Goal: Information Seeking & Learning: Understand process/instructions

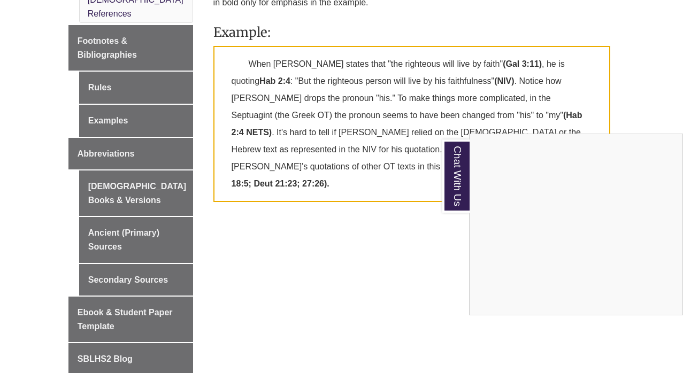
scroll to position [459, 0]
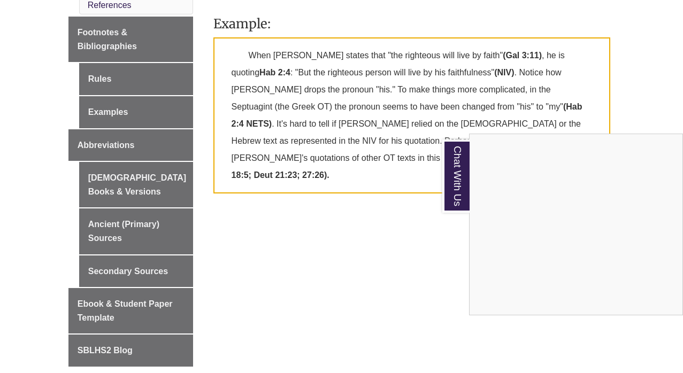
click at [143, 81] on div "Chat With Us" at bounding box center [341, 186] width 683 height 373
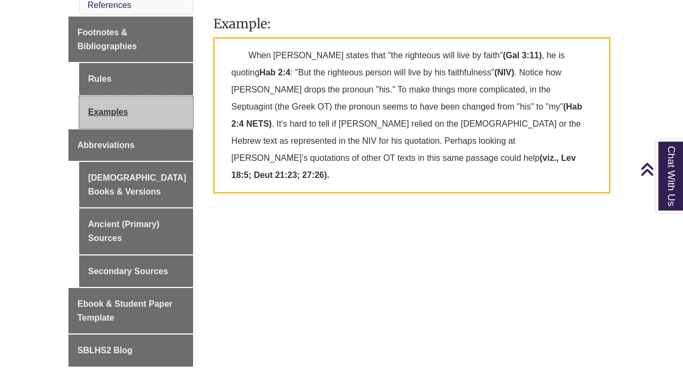
click at [132, 96] on link "Examples" at bounding box center [136, 112] width 114 height 32
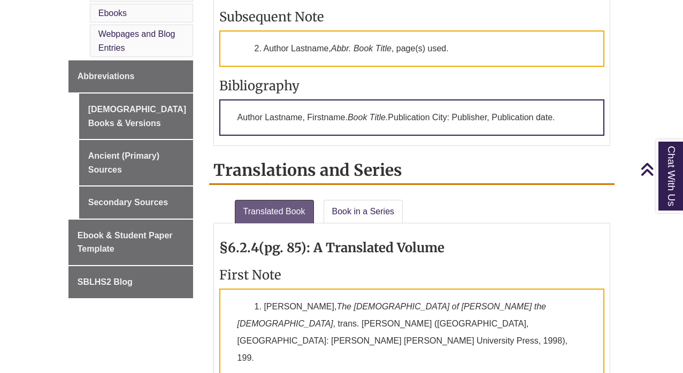
scroll to position [672, 0]
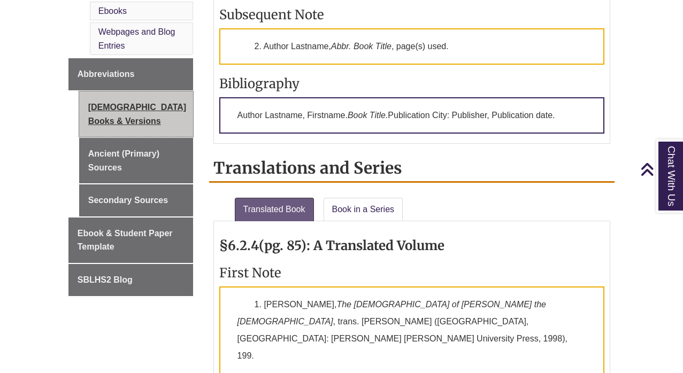
click at [145, 91] on link "[DEMOGRAPHIC_DATA] Books & Versions" at bounding box center [136, 113] width 114 height 45
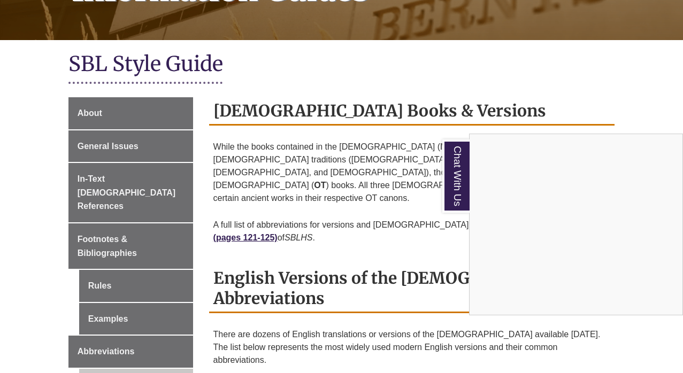
scroll to position [217, 0]
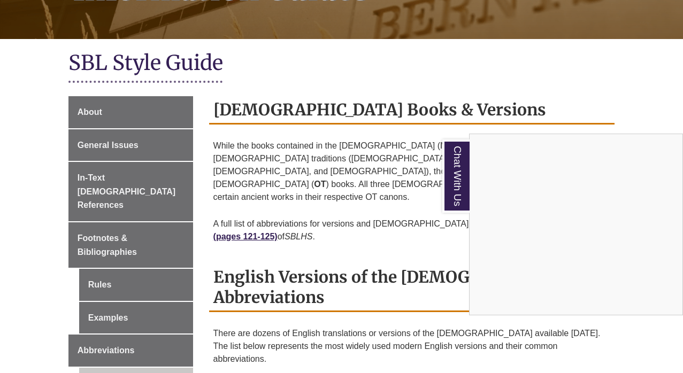
click at [118, 140] on div "Chat With Us" at bounding box center [341, 186] width 683 height 373
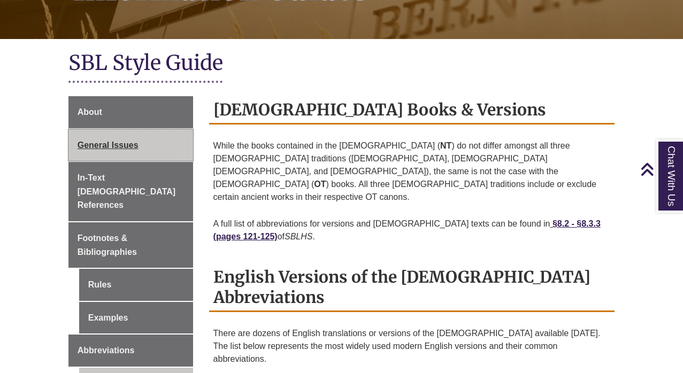
click at [120, 141] on span "General Issues" at bounding box center [108, 145] width 61 height 9
